Goal: Task Accomplishment & Management: Manage account settings

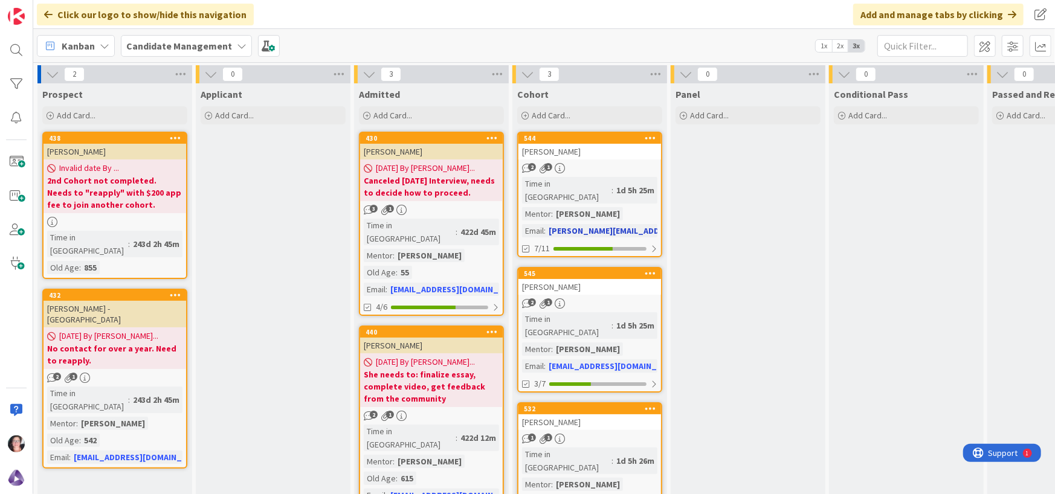
click at [604, 156] on div "[PERSON_NAME]" at bounding box center [590, 152] width 143 height 16
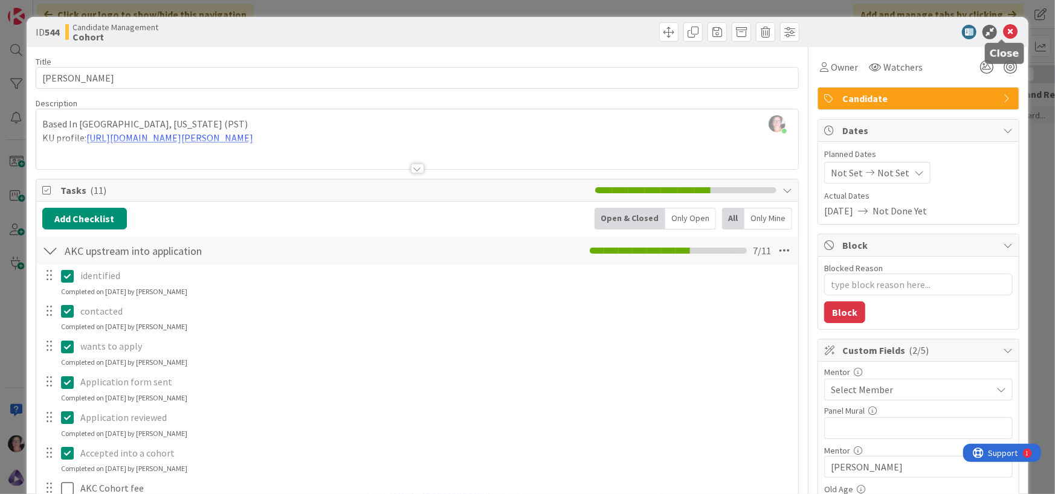
drag, startPoint x: 1001, startPoint y: 30, endPoint x: 878, endPoint y: 71, distance: 130.2
click at [1003, 29] on icon at bounding box center [1010, 32] width 15 height 15
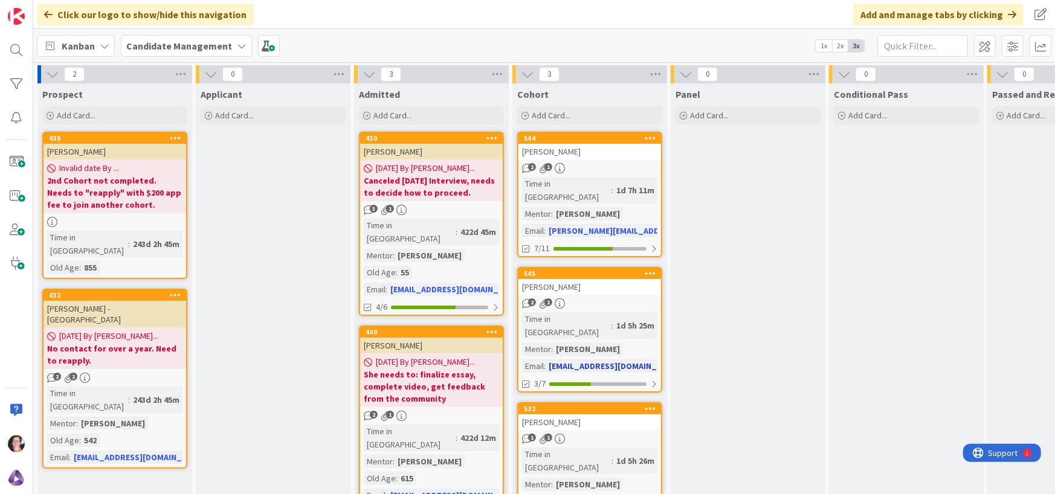
click at [584, 299] on div "2 1" at bounding box center [590, 304] width 143 height 10
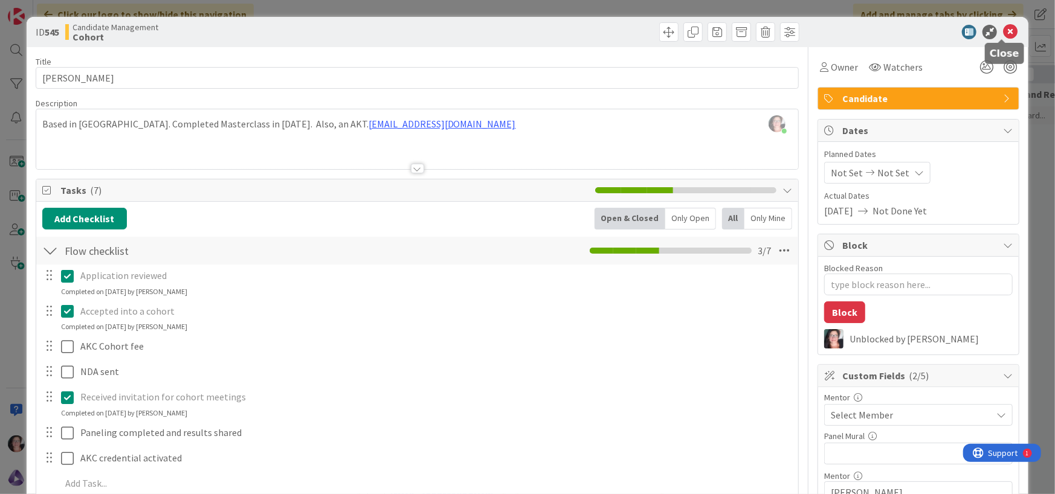
click at [1003, 30] on icon at bounding box center [1010, 32] width 15 height 15
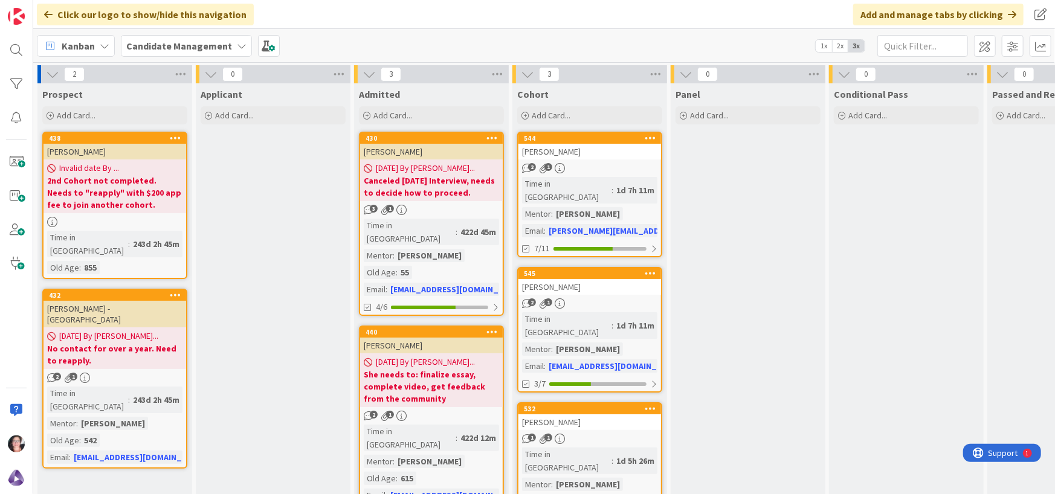
click at [584, 434] on div "1 1" at bounding box center [590, 439] width 143 height 10
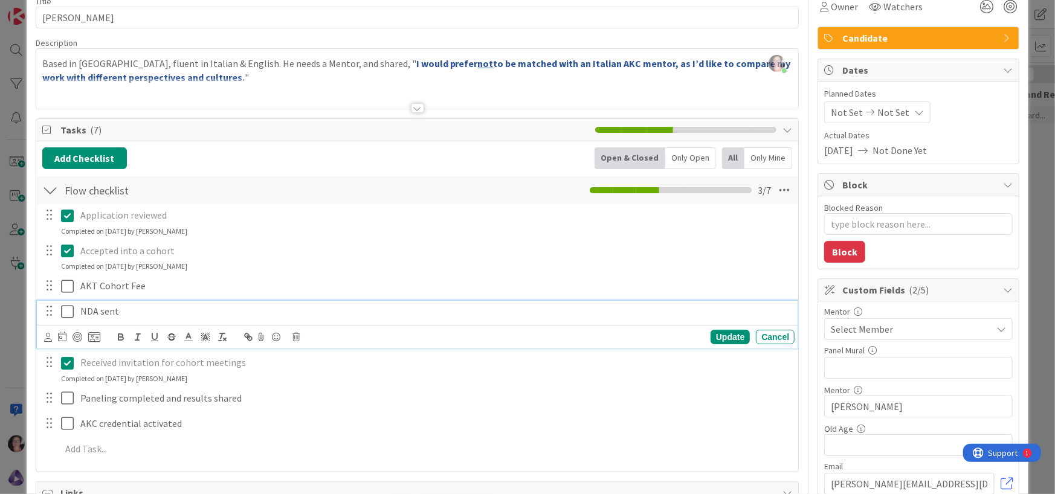
click at [65, 310] on icon at bounding box center [67, 312] width 13 height 15
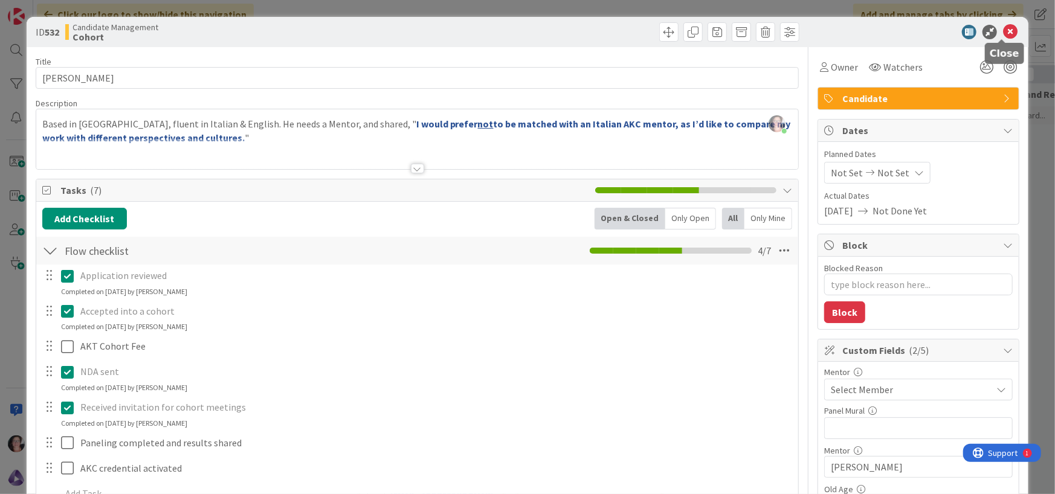
click at [1003, 30] on icon at bounding box center [1010, 32] width 15 height 15
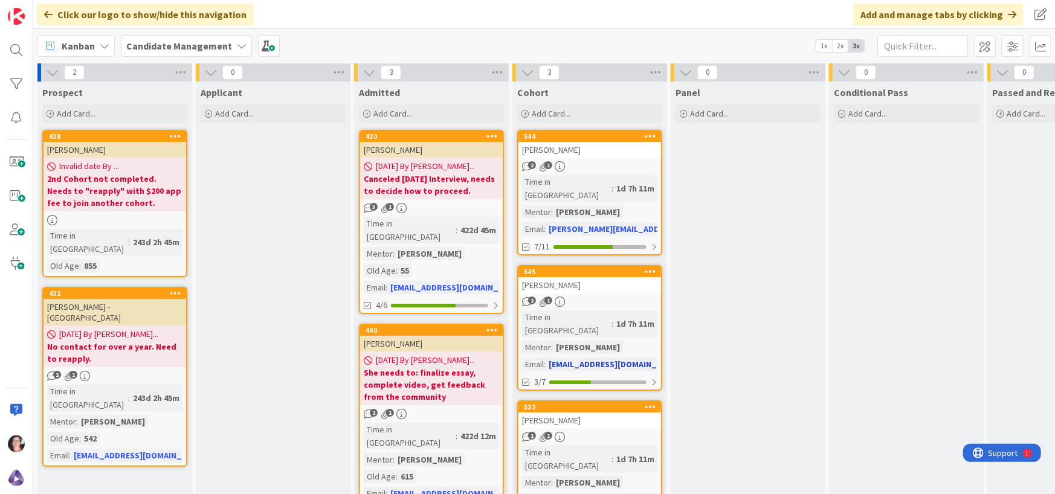
click at [575, 282] on link "545 [PERSON_NAME] 2 1 Time in [GEOGRAPHIC_DATA] : 1d 7h 11m Mentor : [PERSON_NA…" at bounding box center [589, 328] width 145 height 126
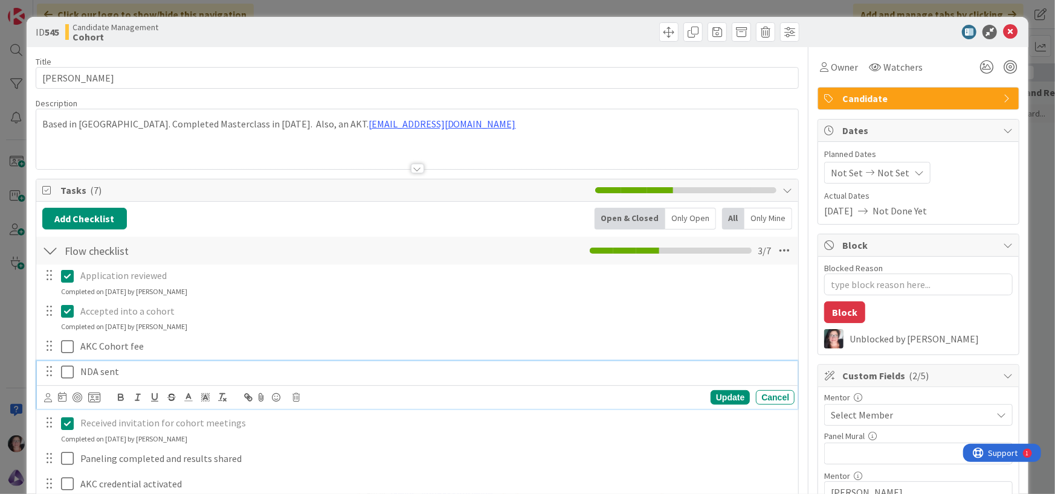
click at [76, 373] on div "NDA sent" at bounding box center [435, 371] width 719 height 21
drag, startPoint x: 62, startPoint y: 369, endPoint x: 68, endPoint y: 361, distance: 9.1
click at [64, 367] on icon at bounding box center [67, 372] width 13 height 15
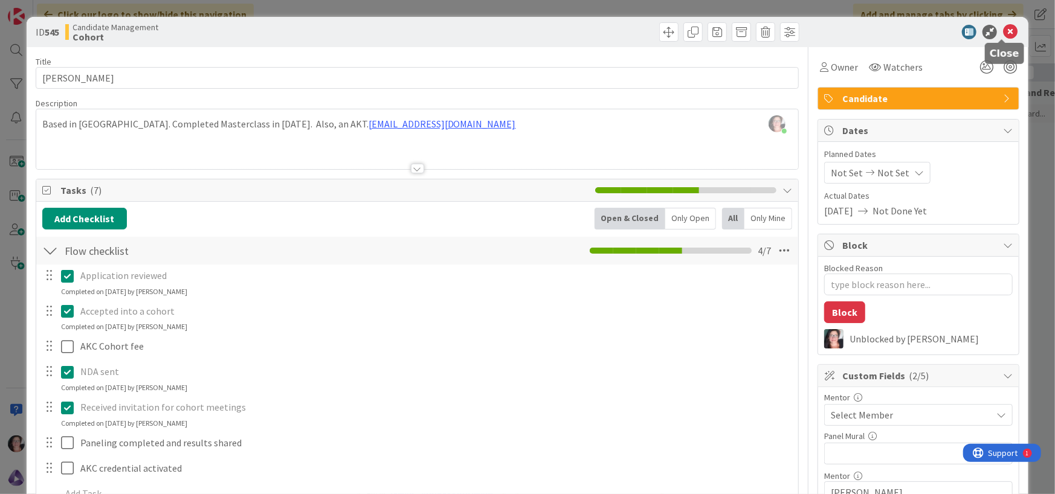
click at [1003, 35] on icon at bounding box center [1010, 32] width 15 height 15
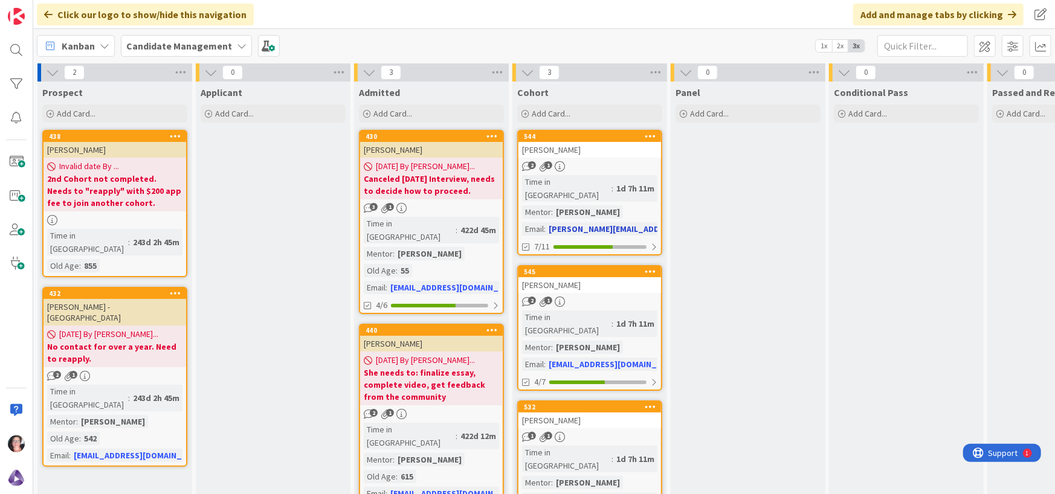
click at [606, 156] on div "[PERSON_NAME]" at bounding box center [590, 150] width 143 height 16
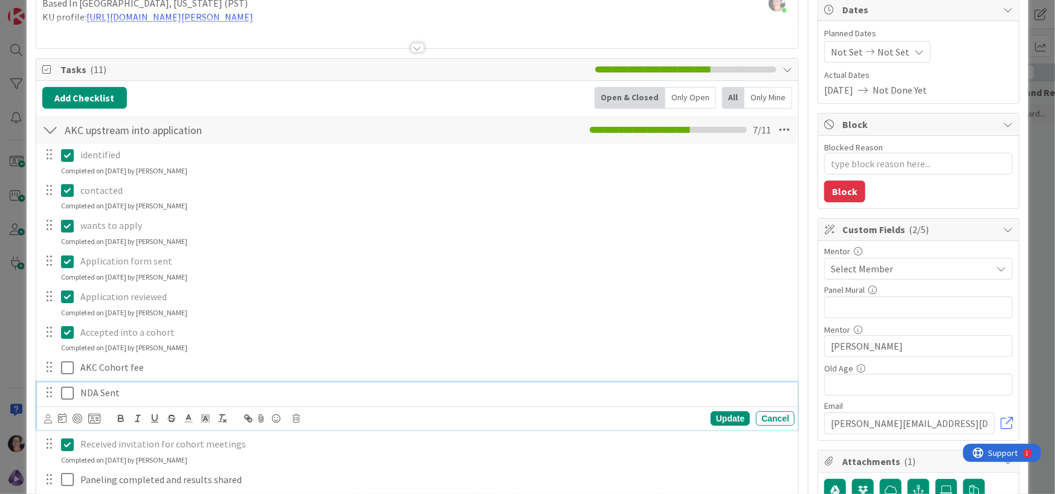
click at [62, 395] on icon at bounding box center [67, 393] width 13 height 15
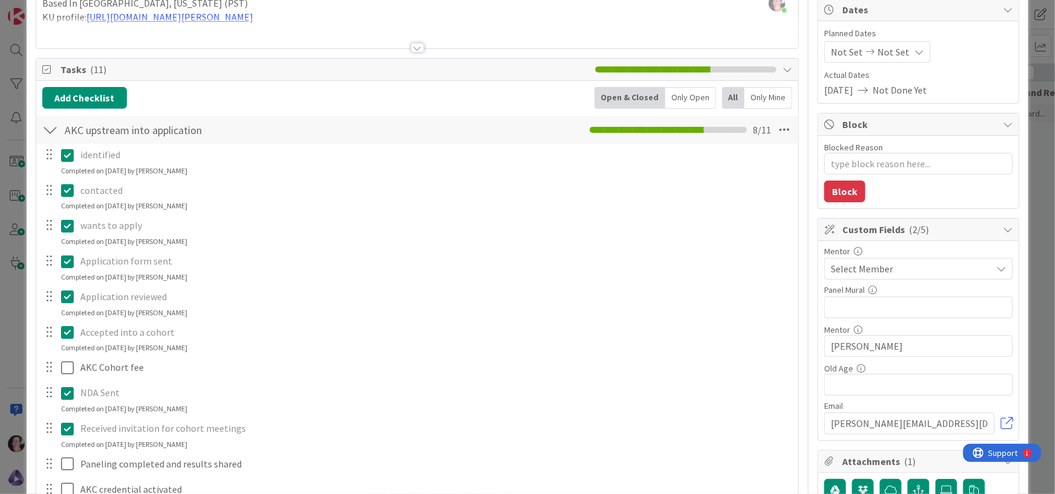
type textarea "x"
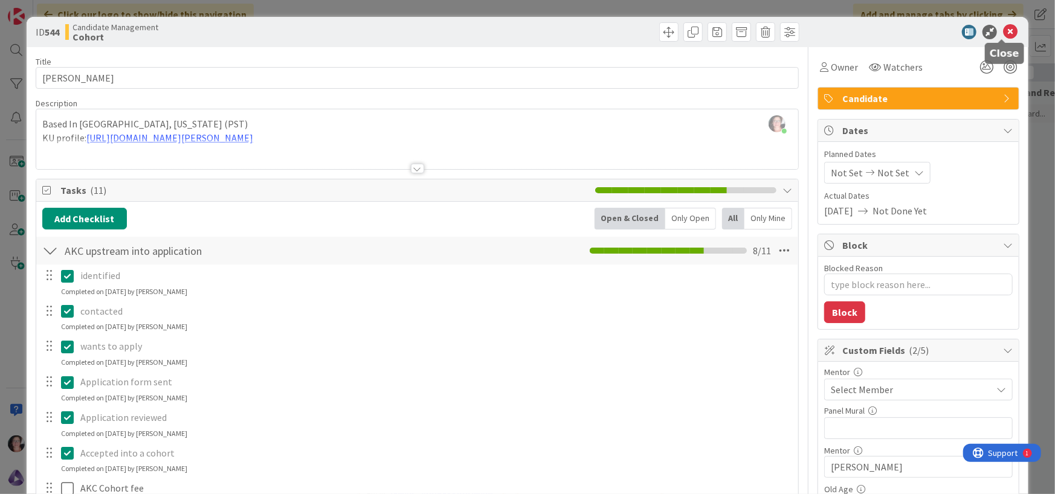
click at [1003, 34] on icon at bounding box center [1010, 32] width 15 height 15
